Goal: Task Accomplishment & Management: Complete application form

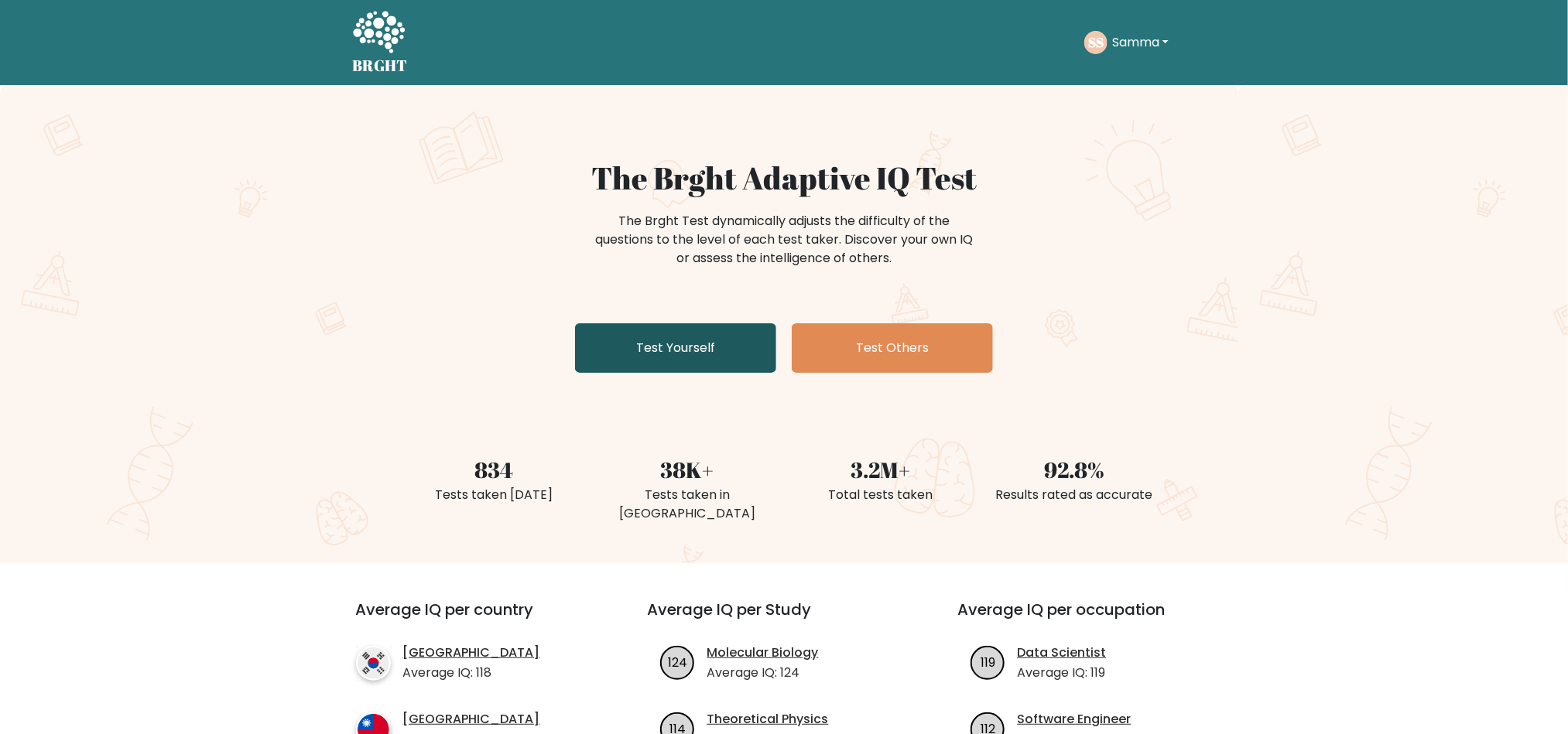
click at [688, 368] on link "Test Yourself" at bounding box center [675, 348] width 201 height 49
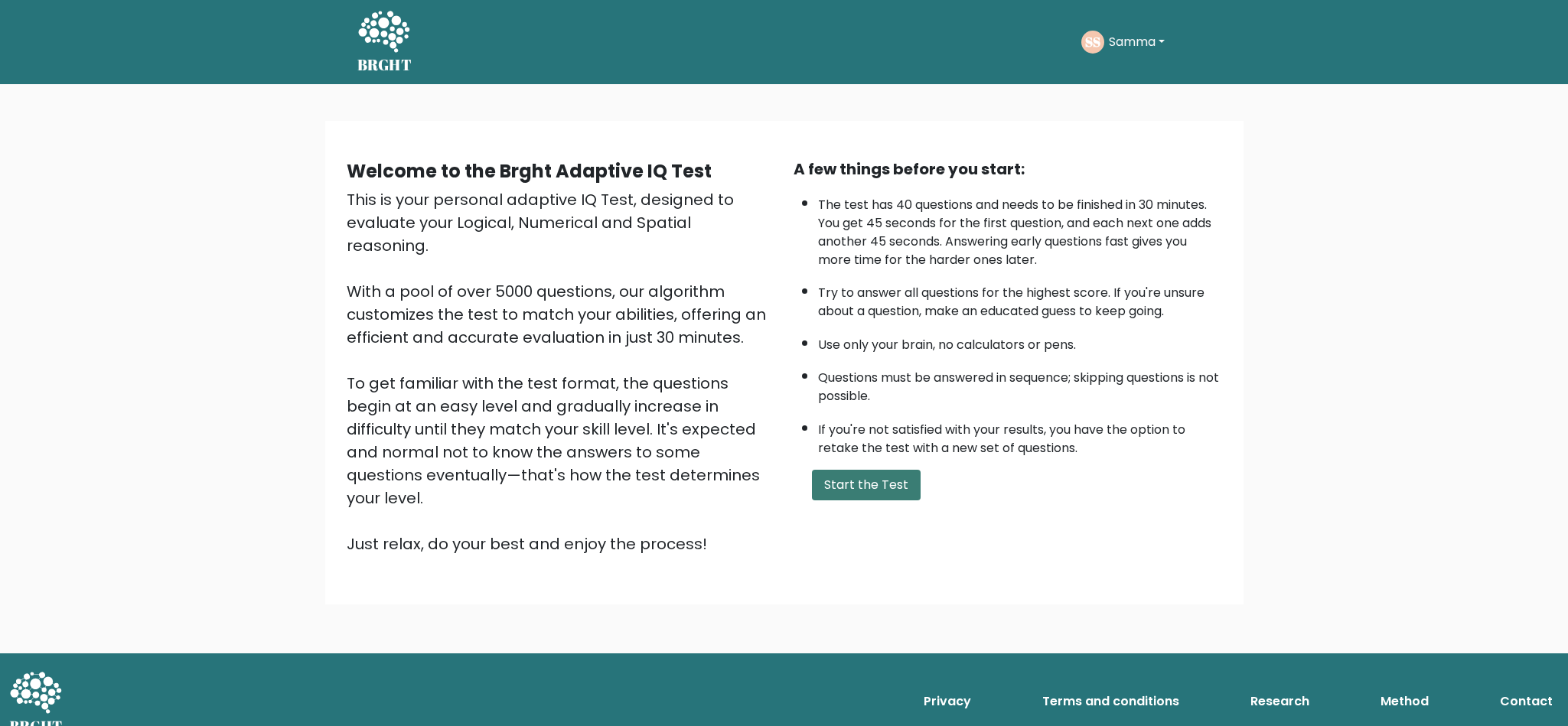
click at [848, 485] on button "Start the Test" at bounding box center [866, 485] width 109 height 31
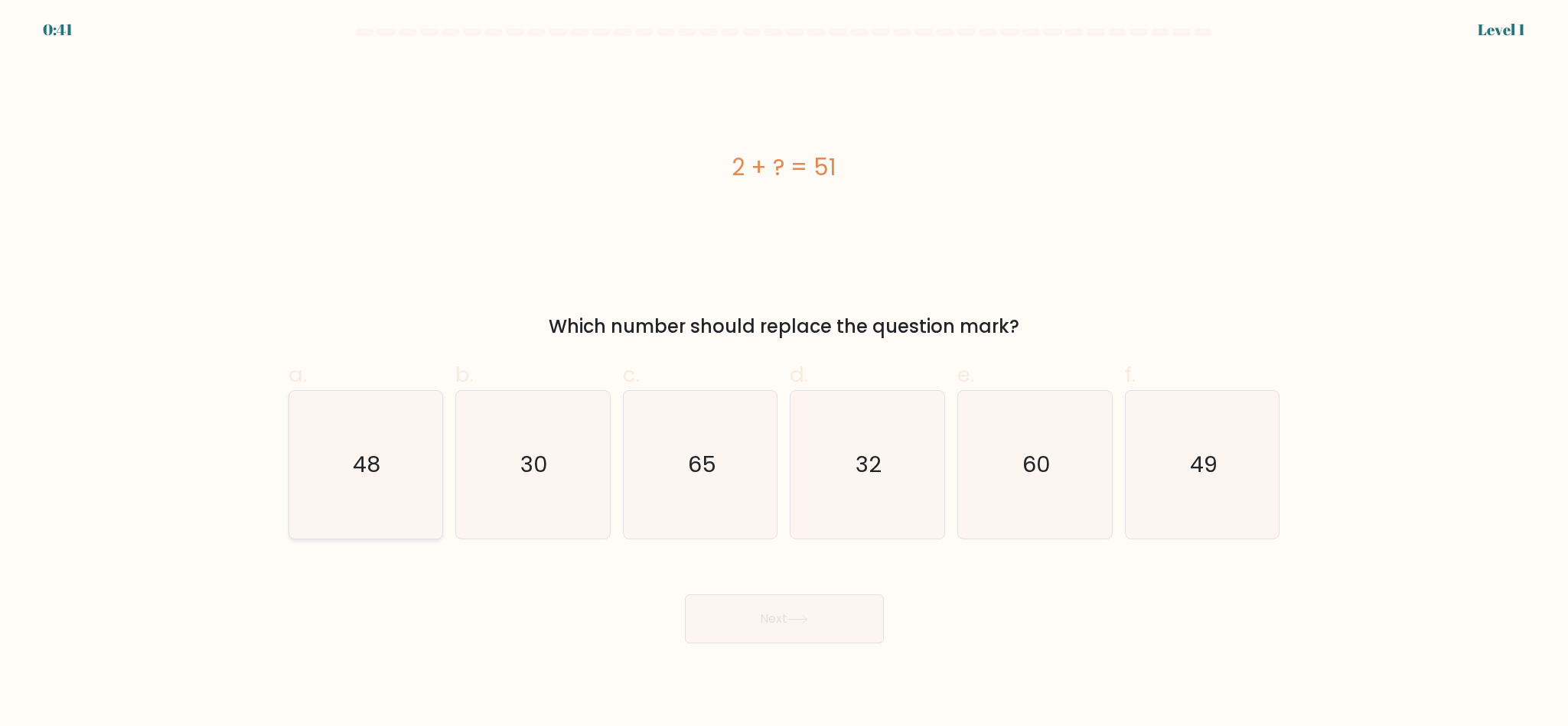
click at [387, 486] on icon "48" at bounding box center [366, 464] width 148 height 148
click at [785, 373] on input "a. 48" at bounding box center [785, 369] width 1 height 10
radio input "true"
click at [1206, 485] on icon "49" at bounding box center [1202, 464] width 148 height 148
click at [785, 373] on input "f. 49" at bounding box center [785, 369] width 1 height 10
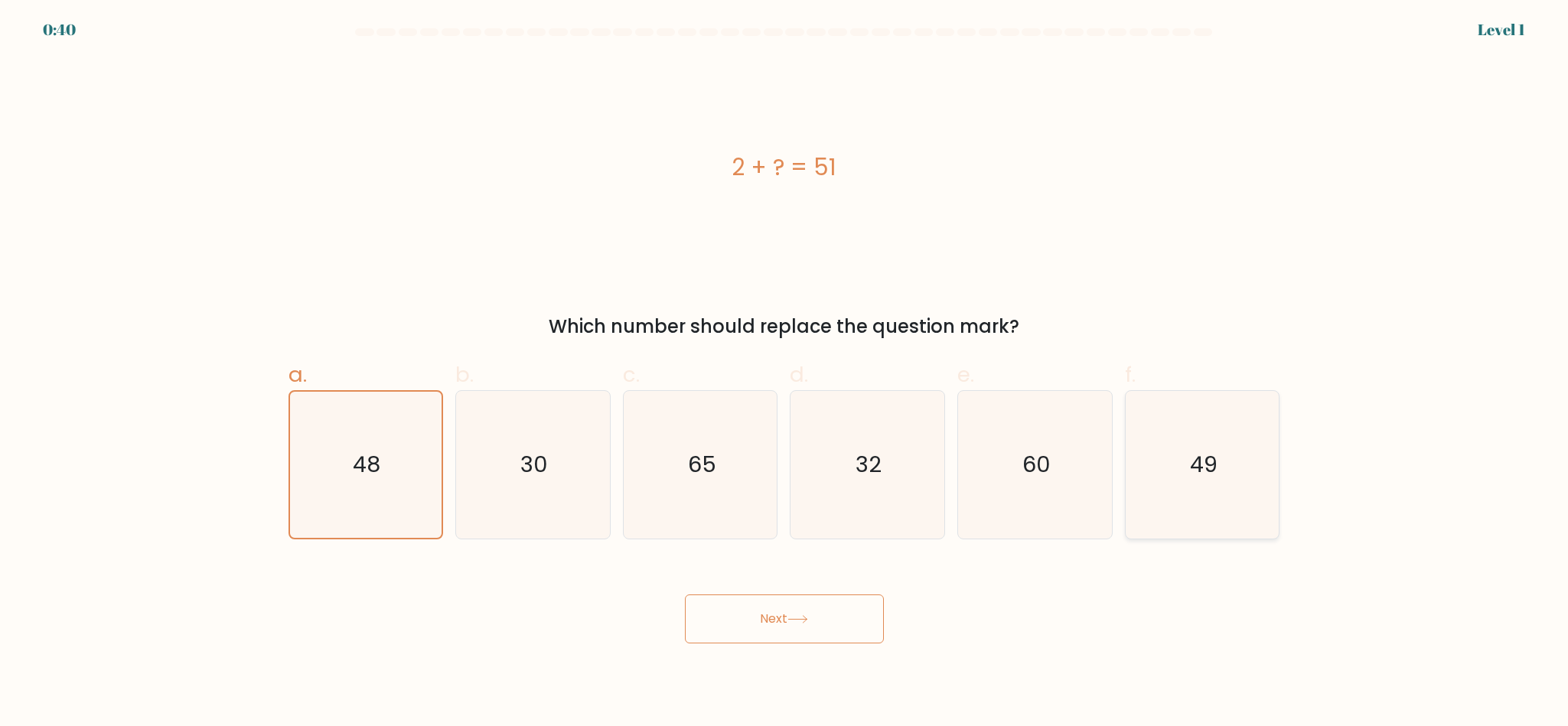
radio input "true"
click at [869, 609] on button "Next" at bounding box center [784, 619] width 199 height 49
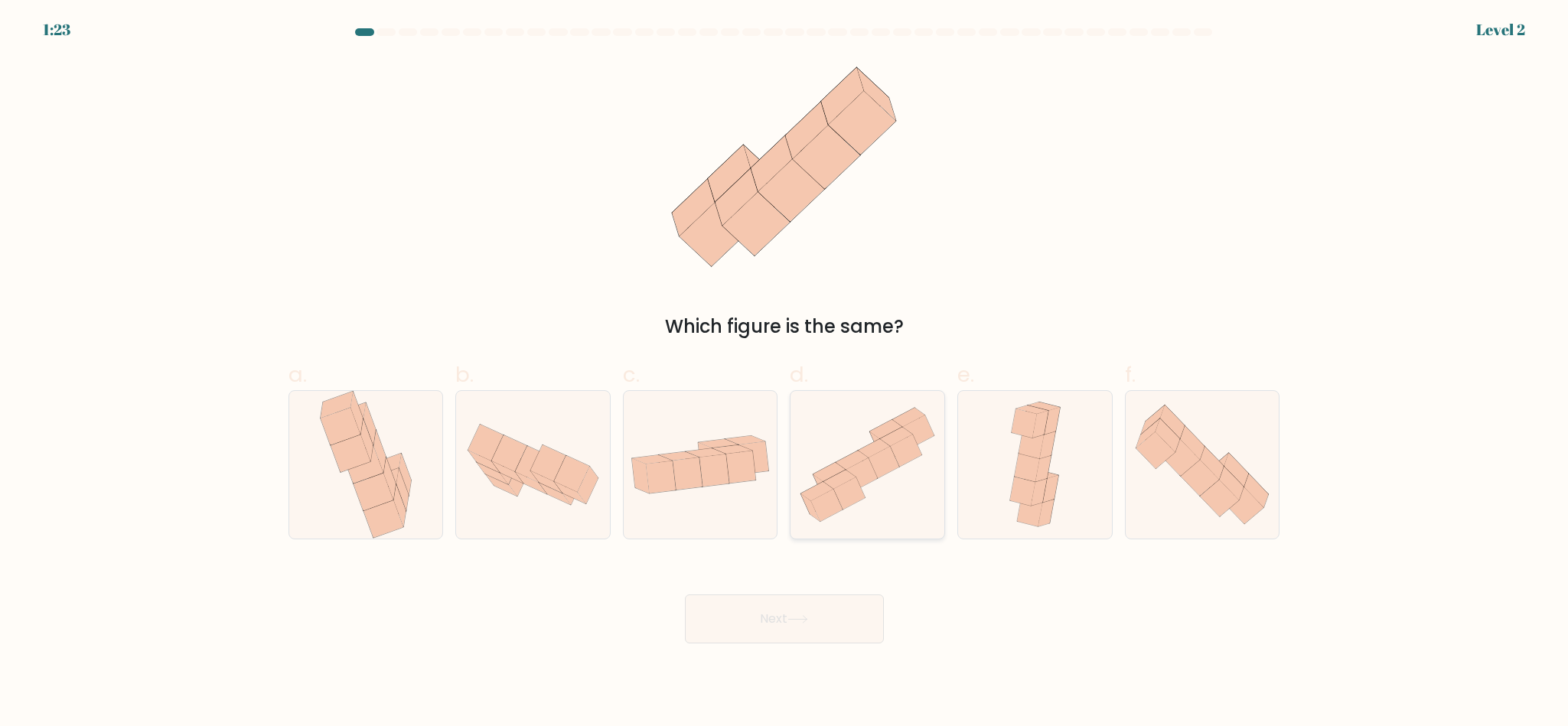
click at [844, 500] on icon at bounding box center [849, 494] width 31 height 32
click at [785, 373] on input "d." at bounding box center [785, 369] width 1 height 10
radio input "true"
click at [1070, 474] on div at bounding box center [1035, 464] width 155 height 149
click at [785, 373] on input "e." at bounding box center [785, 369] width 1 height 10
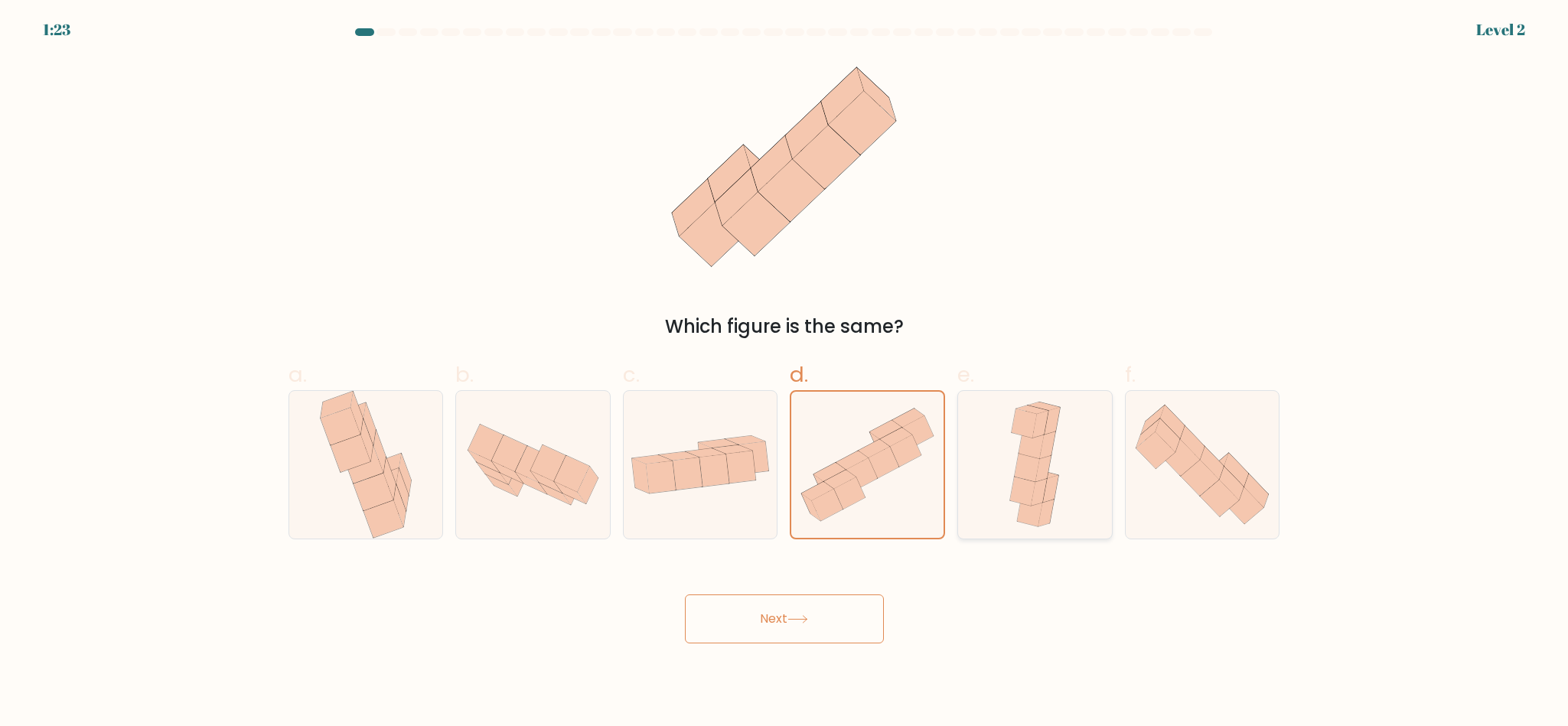
radio input "true"
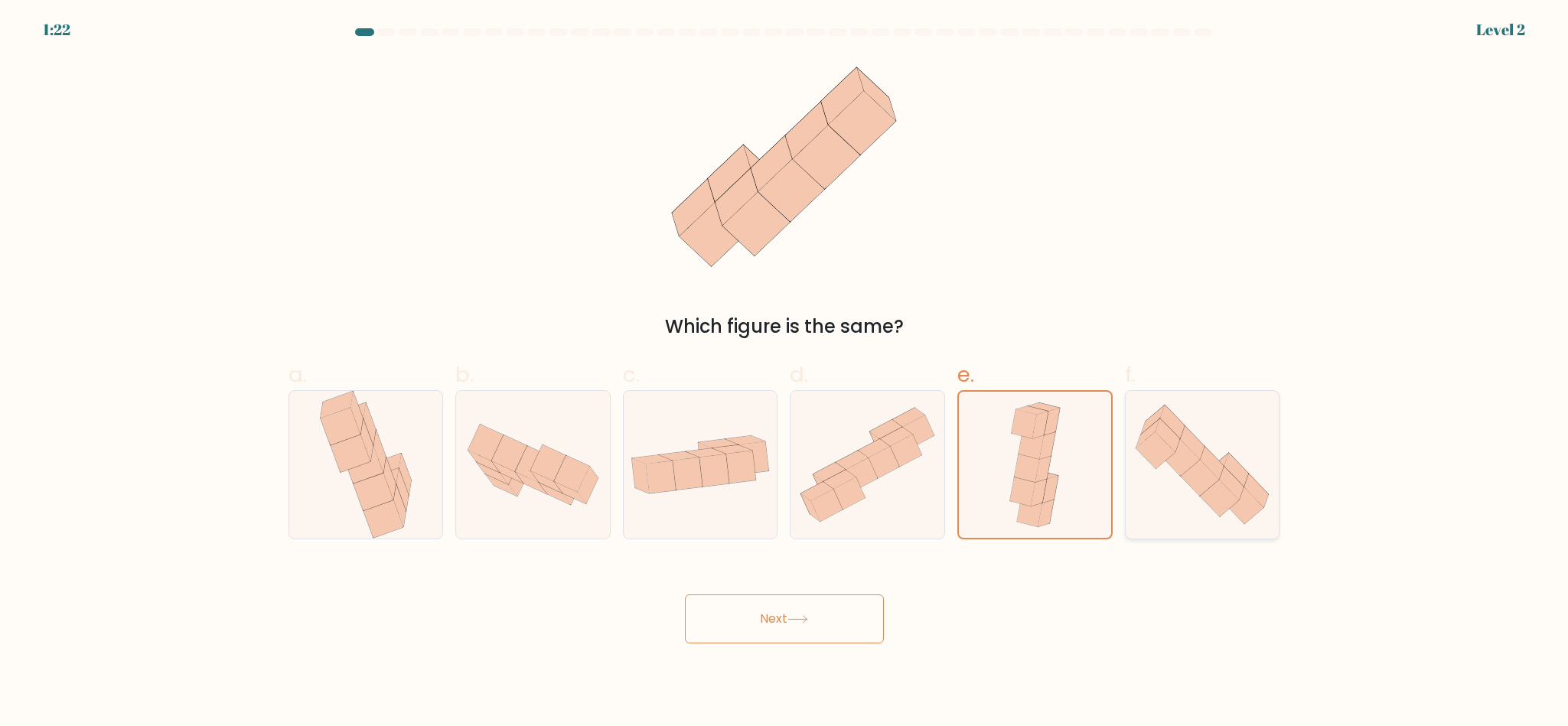
click at [1202, 474] on icon at bounding box center [1199, 478] width 39 height 37
click at [785, 373] on input "f." at bounding box center [785, 369] width 1 height 10
radio input "true"
drag, startPoint x: 464, startPoint y: 526, endPoint x: 331, endPoint y: 516, distance: 133.4
click at [461, 523] on div at bounding box center [532, 464] width 155 height 149
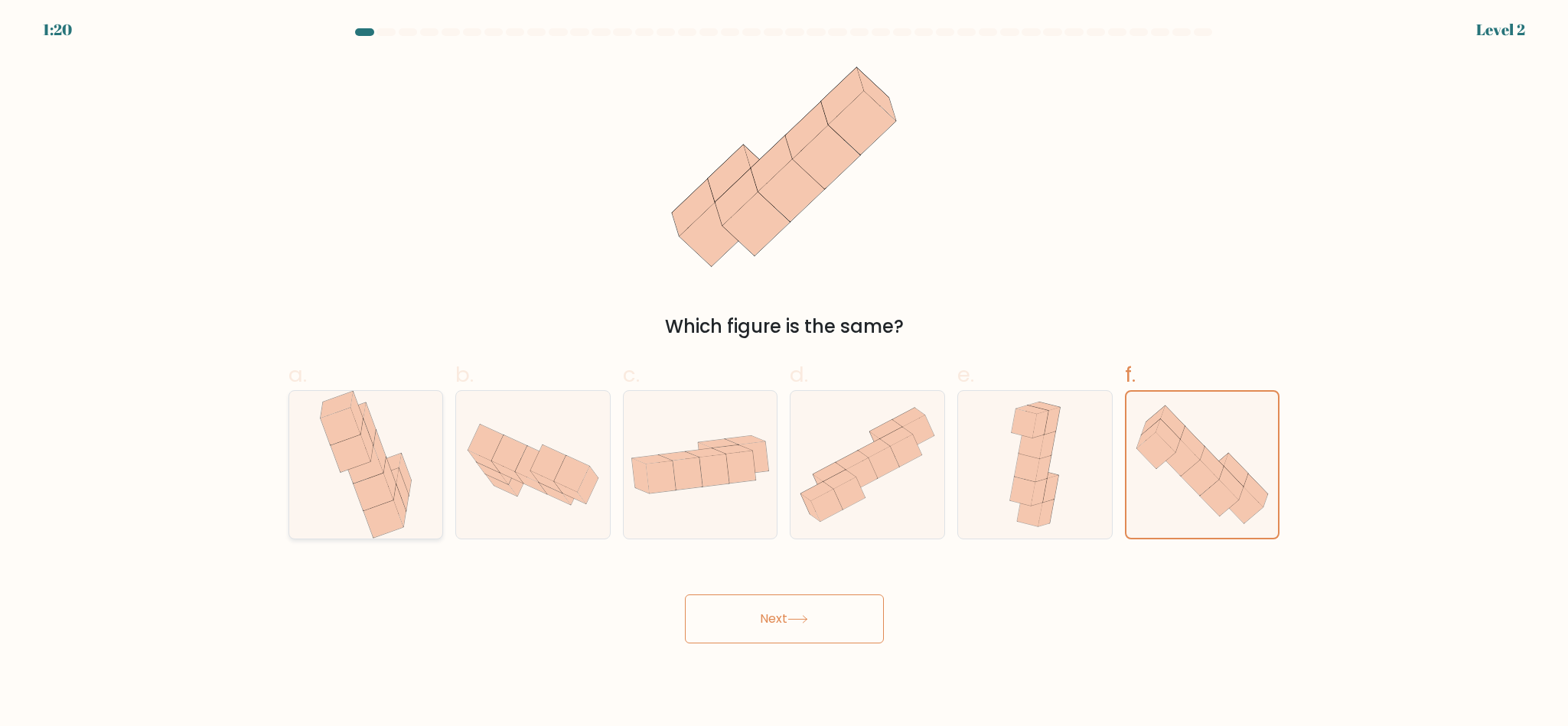
click at [785, 373] on input "b." at bounding box center [785, 369] width 1 height 10
radio input "true"
drag, startPoint x: 331, startPoint y: 516, endPoint x: 417, endPoint y: 553, distance: 93.6
click at [330, 516] on icon at bounding box center [366, 464] width 101 height 148
click at [785, 373] on input "a." at bounding box center [785, 369] width 1 height 10
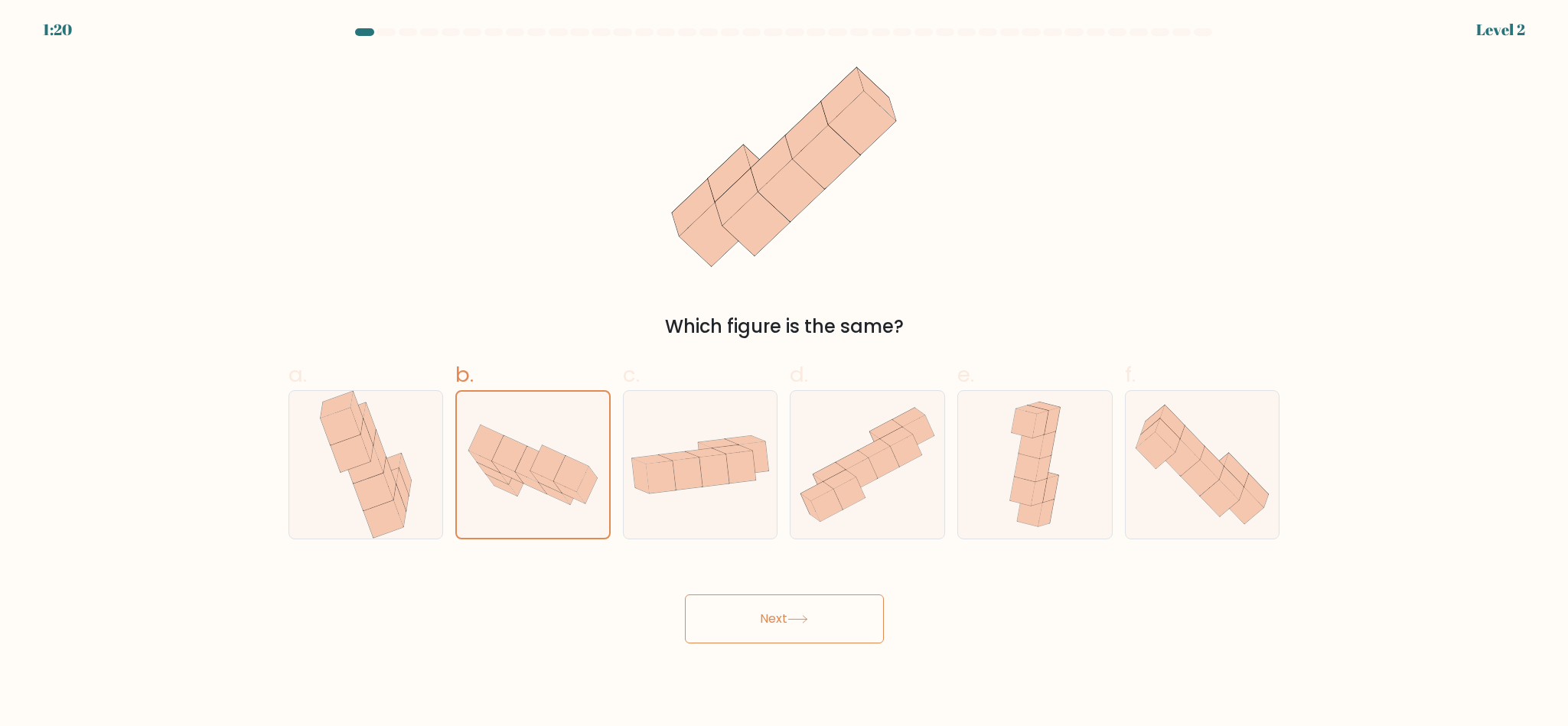
radio input "true"
click at [535, 529] on div at bounding box center [532, 464] width 155 height 149
click at [785, 373] on input "b." at bounding box center [785, 369] width 1 height 10
radio input "true"
click at [688, 500] on icon at bounding box center [700, 464] width 153 height 79
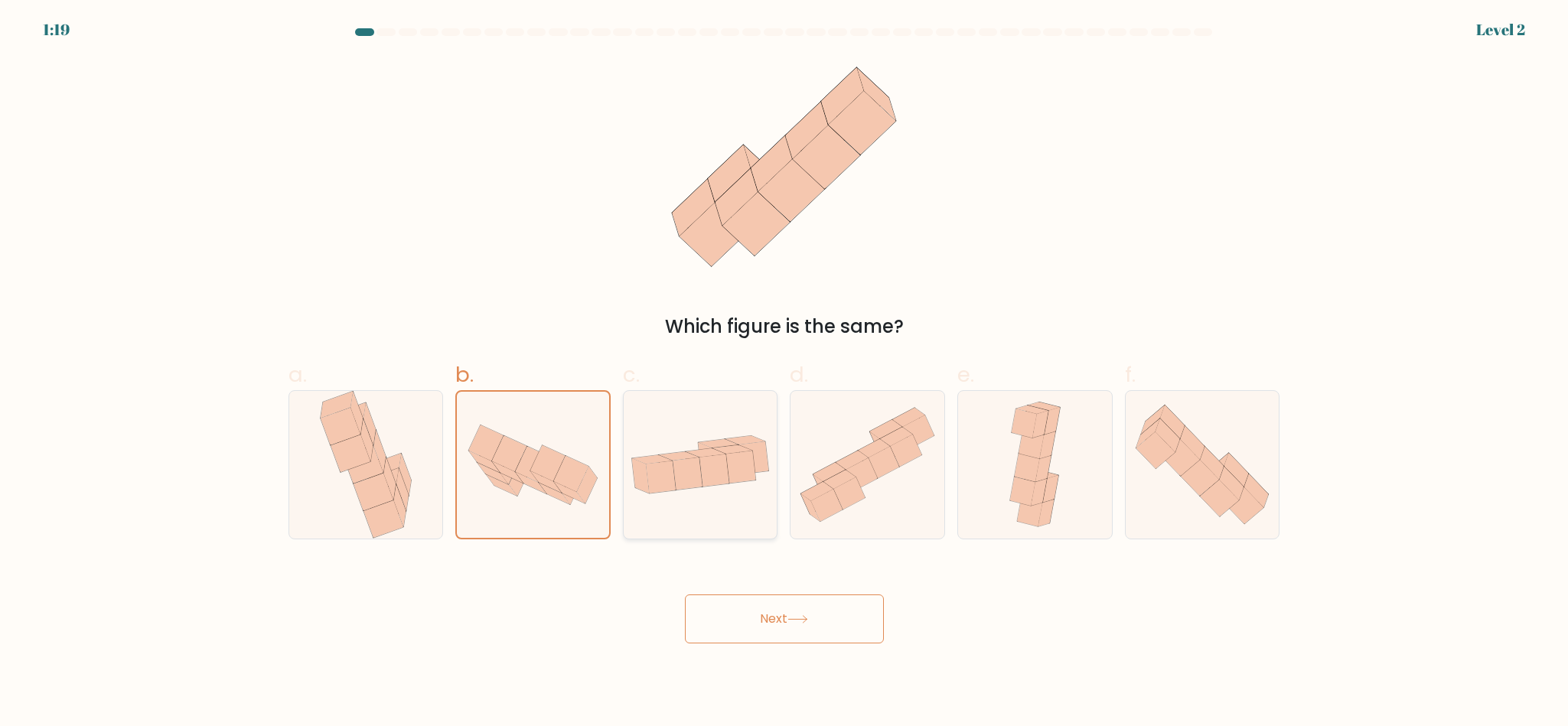
click at [785, 373] on input "c." at bounding box center [785, 369] width 1 height 10
radio input "true"
click at [758, 622] on button "Next" at bounding box center [784, 619] width 199 height 49
